Goal: Obtain resource: Download file/media

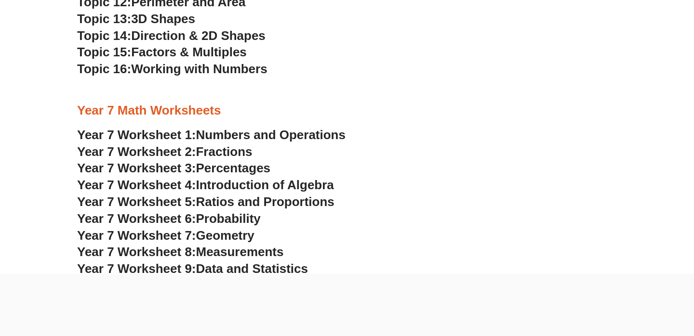
scroll to position [2586, 0]
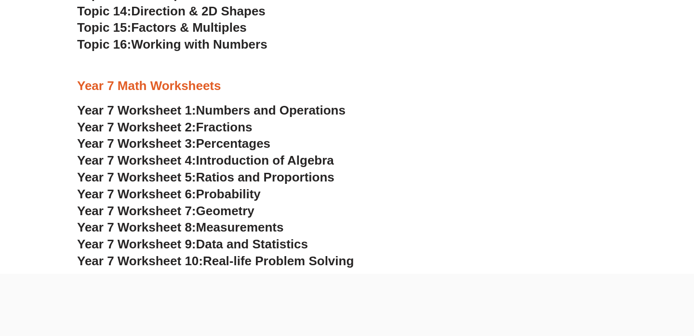
click at [144, 109] on span "Year 7 Worksheet 1:" at bounding box center [136, 110] width 119 height 14
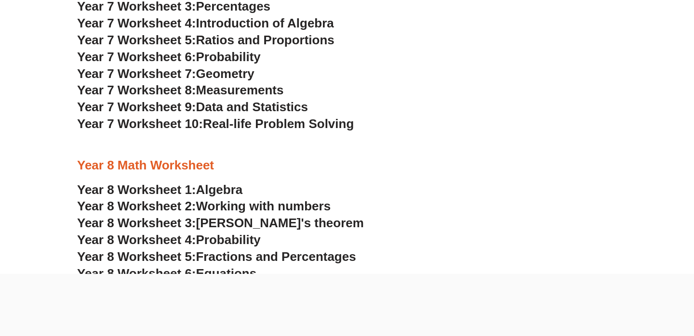
scroll to position [2749, 0]
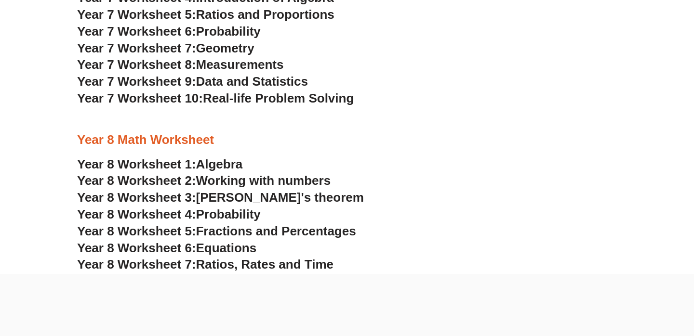
click at [169, 167] on span "Year 8 Worksheet 1:" at bounding box center [136, 164] width 119 height 14
click at [158, 200] on span "Year 8 Worksheet 3:" at bounding box center [136, 197] width 119 height 14
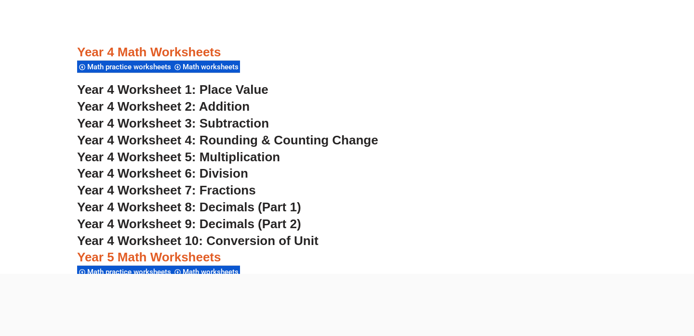
scroll to position [1522, 0]
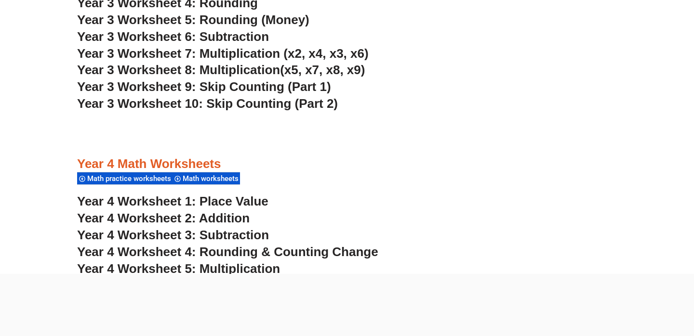
click at [139, 87] on span "Year 3 Worksheet 9: Skip Counting (Part 1)" at bounding box center [204, 87] width 254 height 14
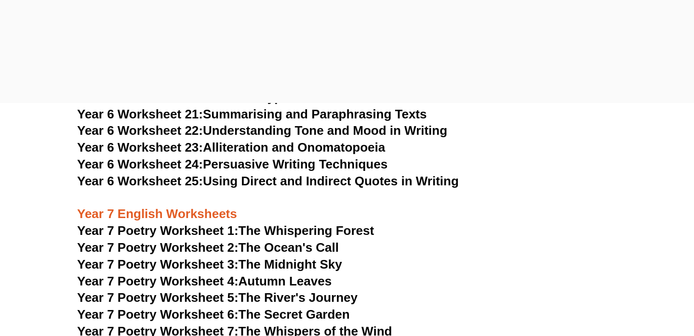
scroll to position [5803, 0]
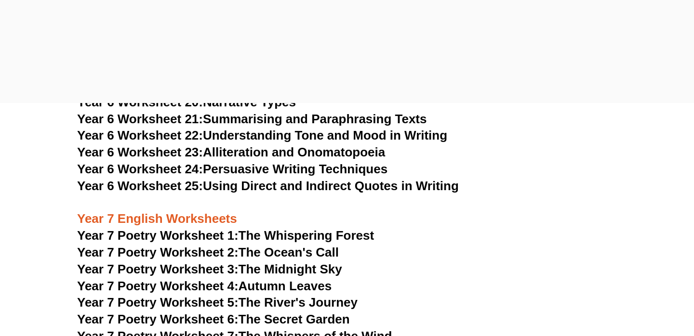
click at [129, 228] on span "Year 7 Poetry Worksheet 1:" at bounding box center [157, 235] width 161 height 14
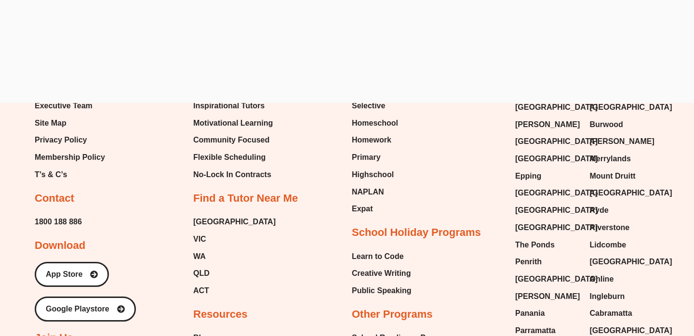
scroll to position [2848, 0]
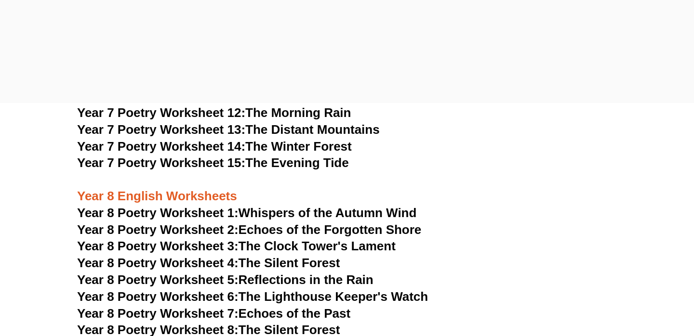
scroll to position [6222, 0]
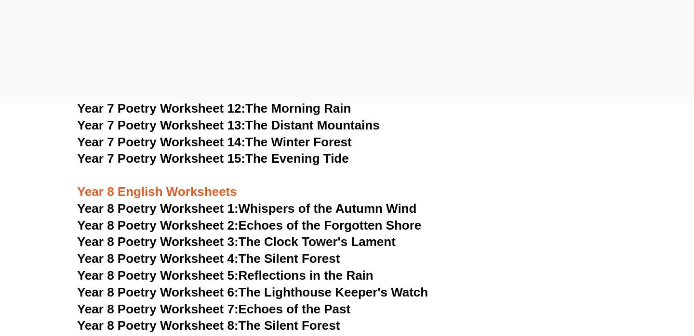
click at [203, 201] on span "Year 8 Poetry Worksheet 1:" at bounding box center [157, 208] width 161 height 14
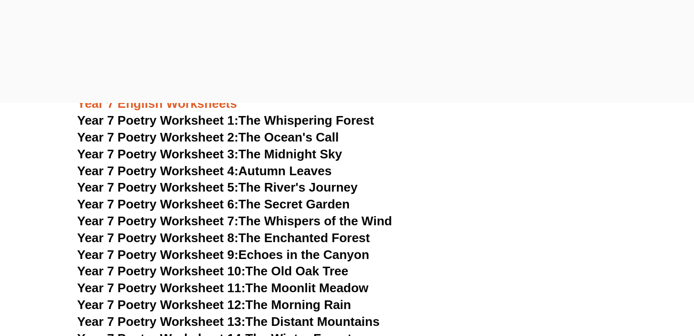
scroll to position [5986, 0]
